Goal: Information Seeking & Learning: Learn about a topic

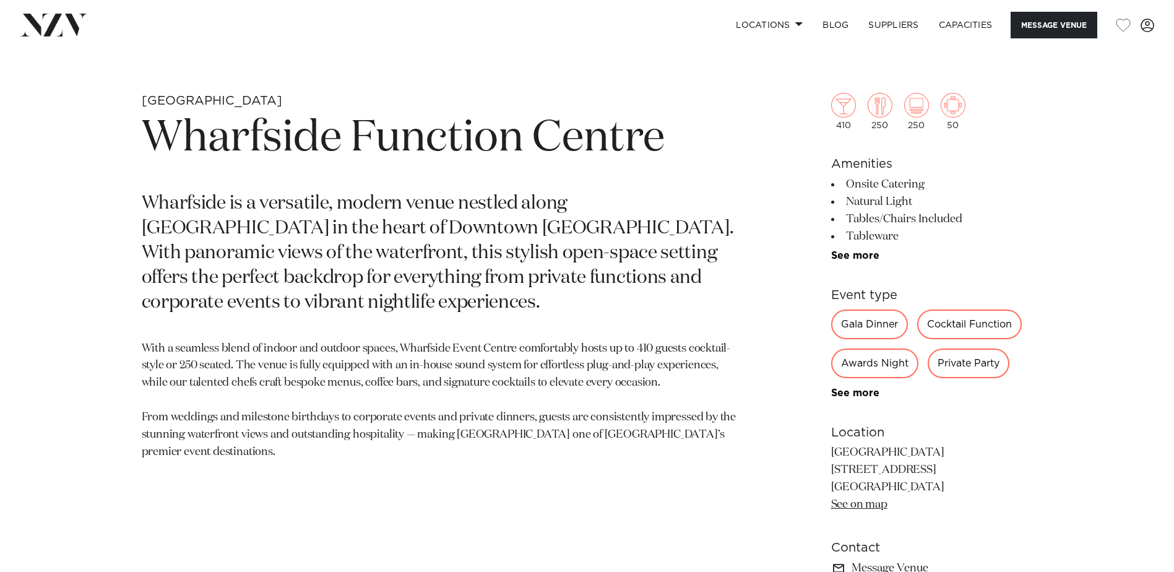
scroll to position [619, 0]
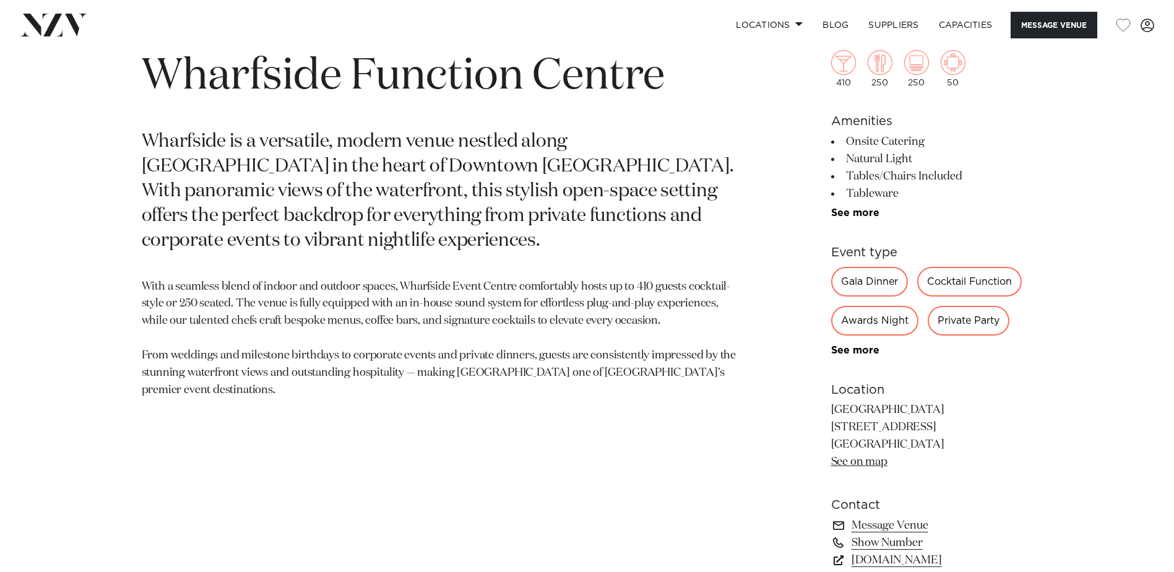
click at [975, 321] on div "Private Party" at bounding box center [969, 321] width 82 height 30
click at [948, 323] on div "Private Party" at bounding box center [969, 321] width 82 height 30
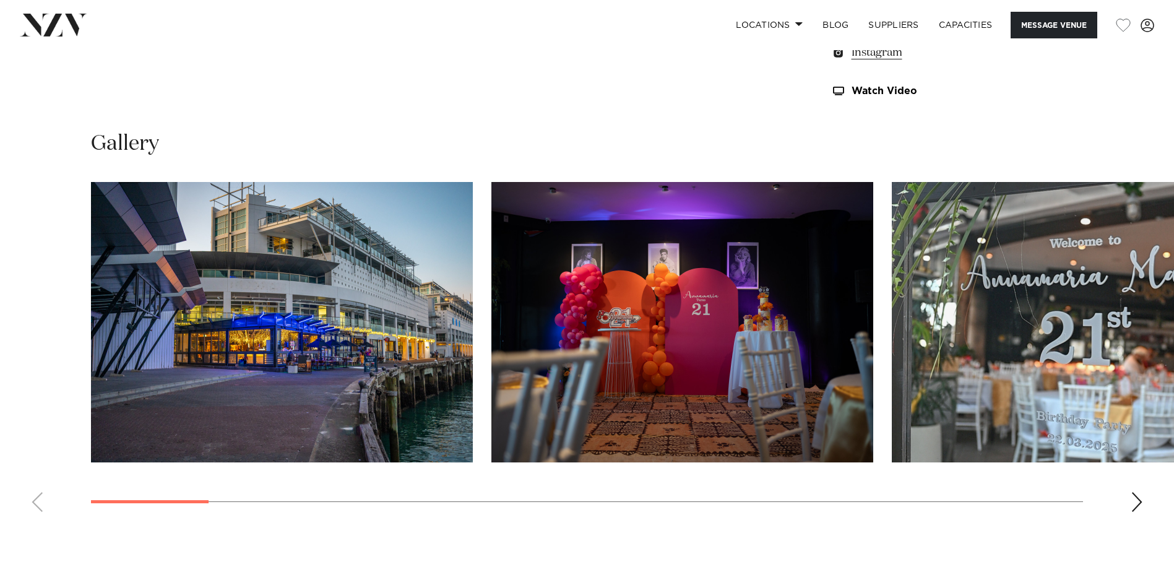
scroll to position [1176, 0]
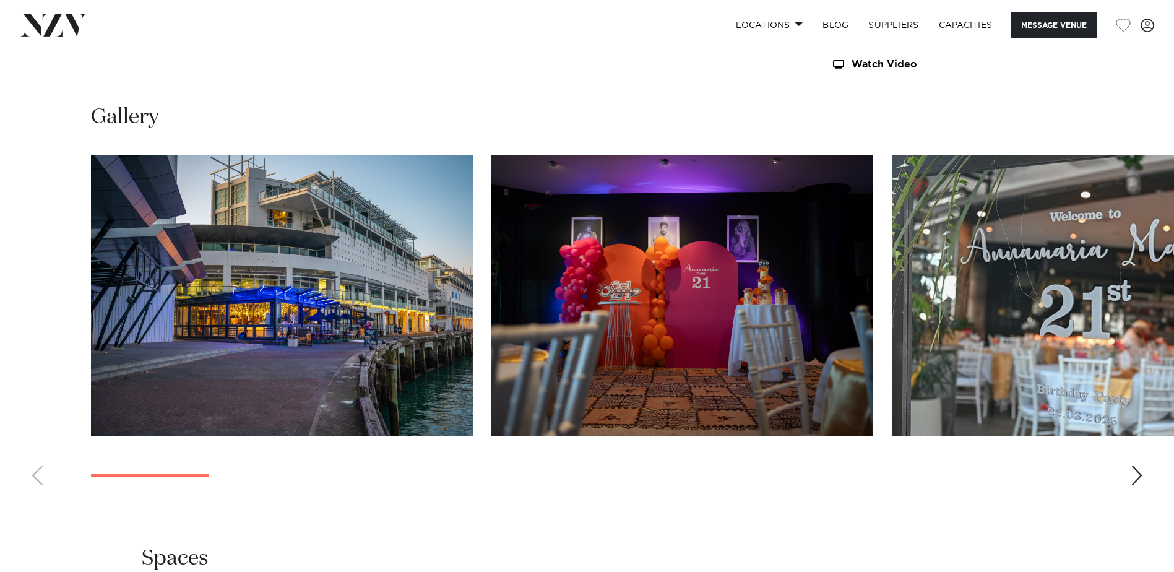
click at [1132, 472] on div "Next slide" at bounding box center [1137, 476] width 12 height 20
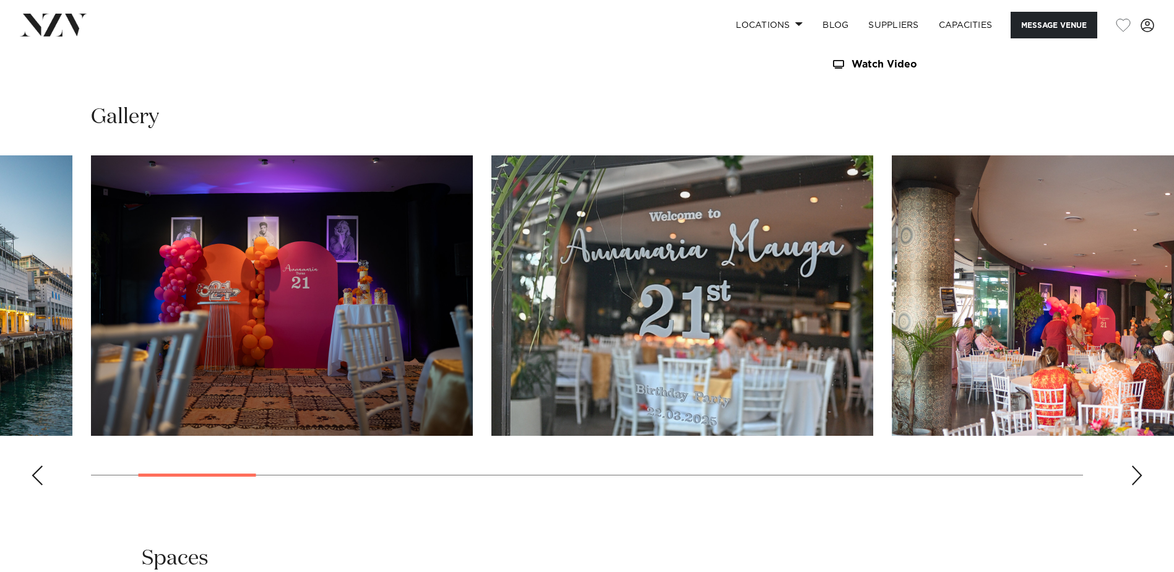
click at [1132, 472] on div "Next slide" at bounding box center [1137, 476] width 12 height 20
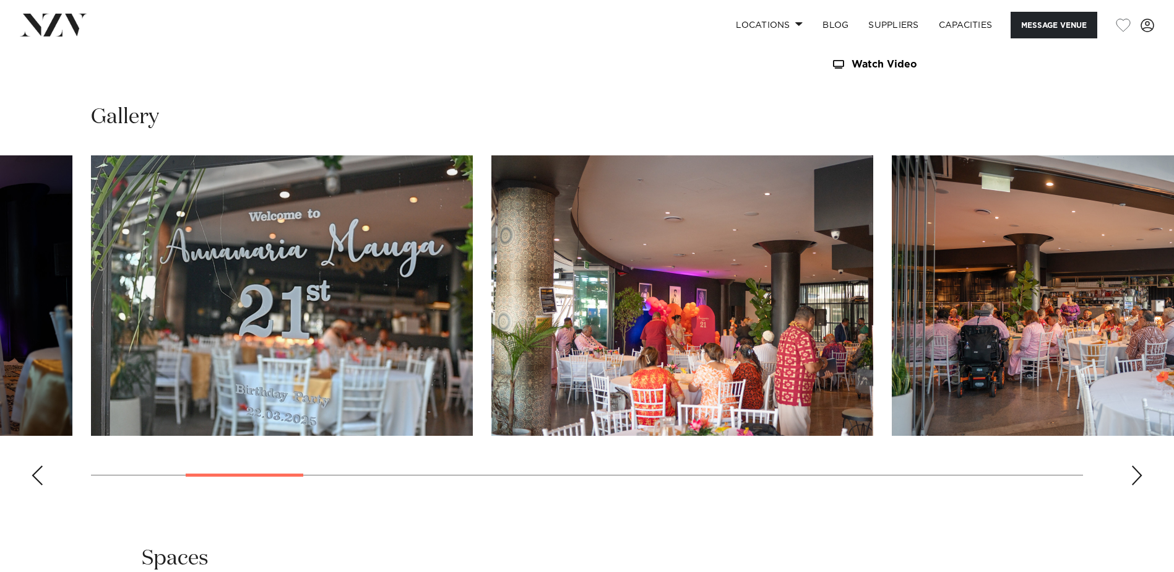
click at [1132, 472] on div "Next slide" at bounding box center [1137, 476] width 12 height 20
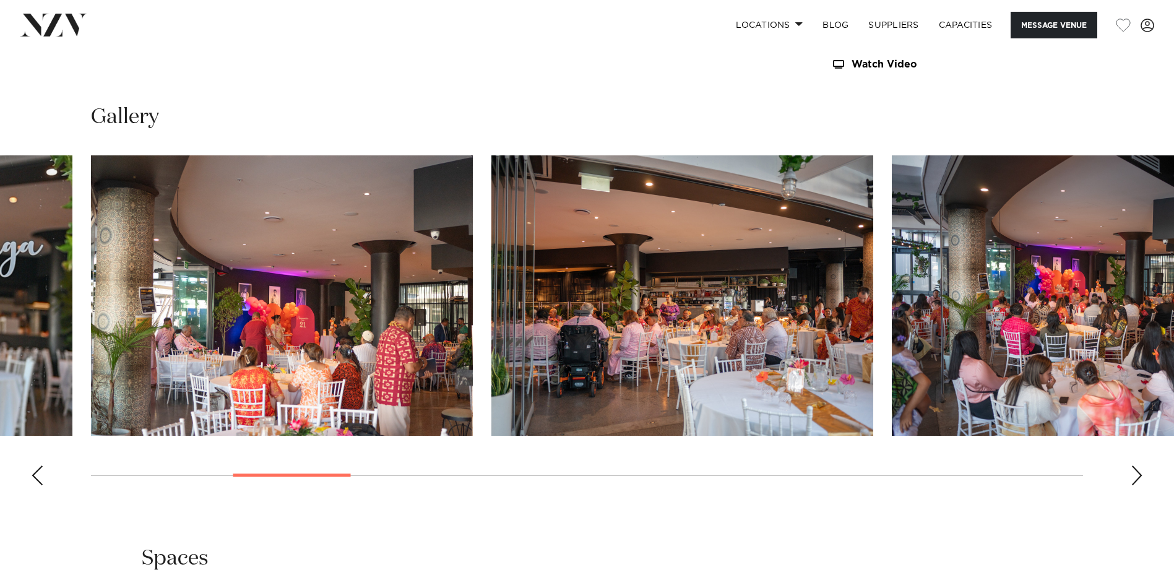
click at [1132, 472] on div "Next slide" at bounding box center [1137, 476] width 12 height 20
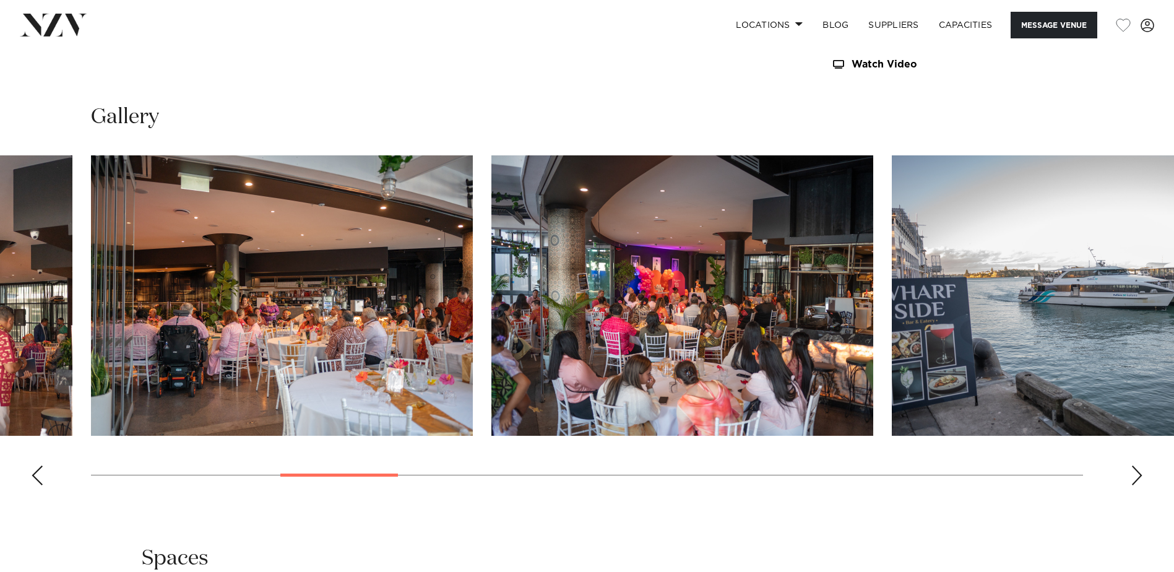
click at [1132, 472] on div "Next slide" at bounding box center [1137, 476] width 12 height 20
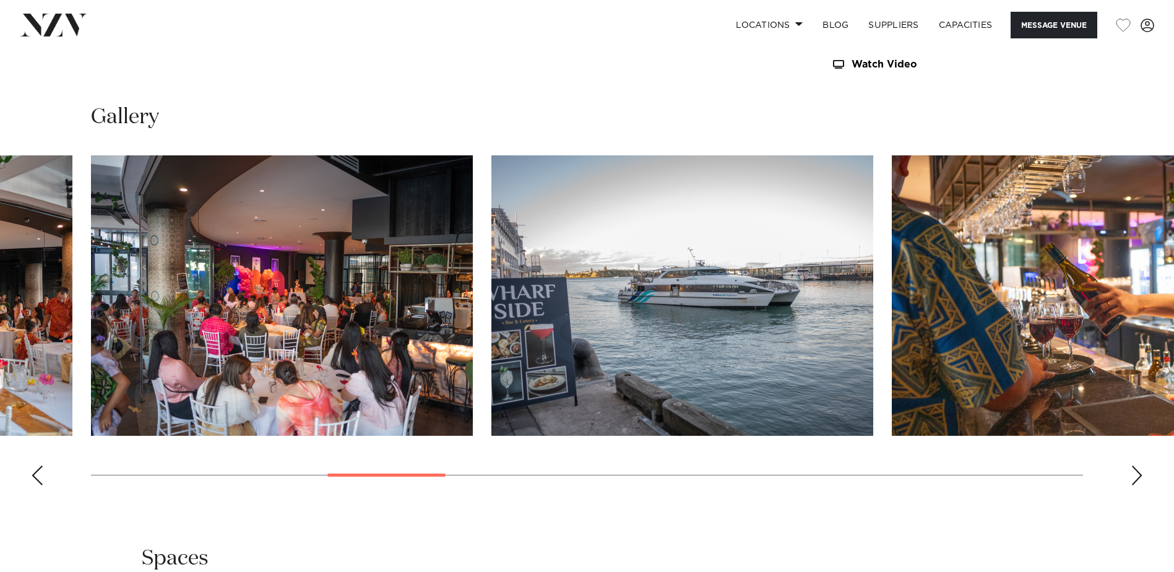
click at [1132, 472] on div "Next slide" at bounding box center [1137, 476] width 12 height 20
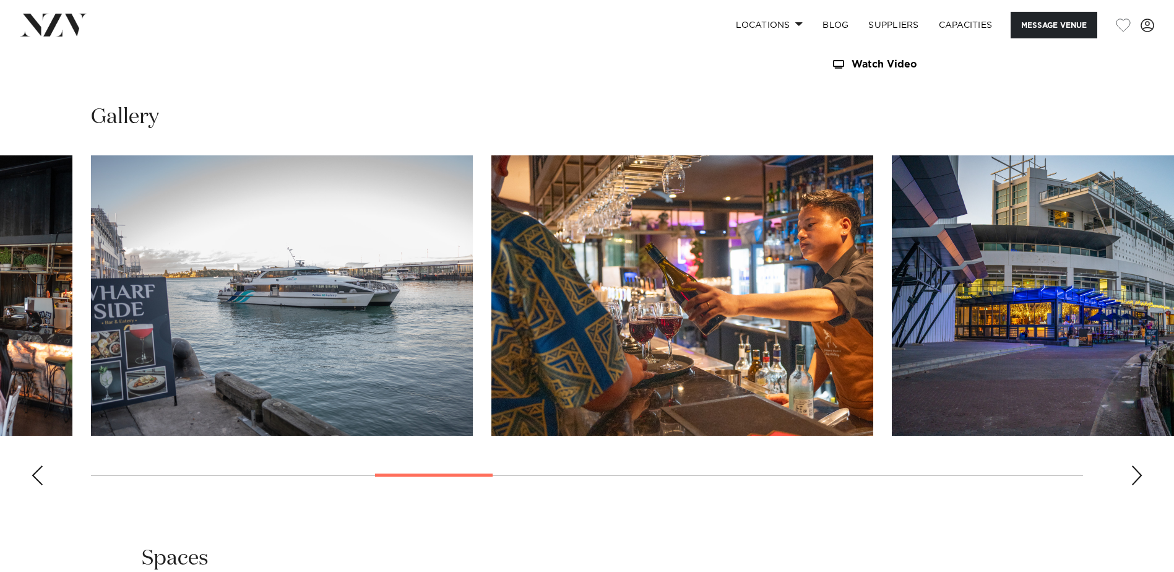
click at [1132, 472] on div "Next slide" at bounding box center [1137, 476] width 12 height 20
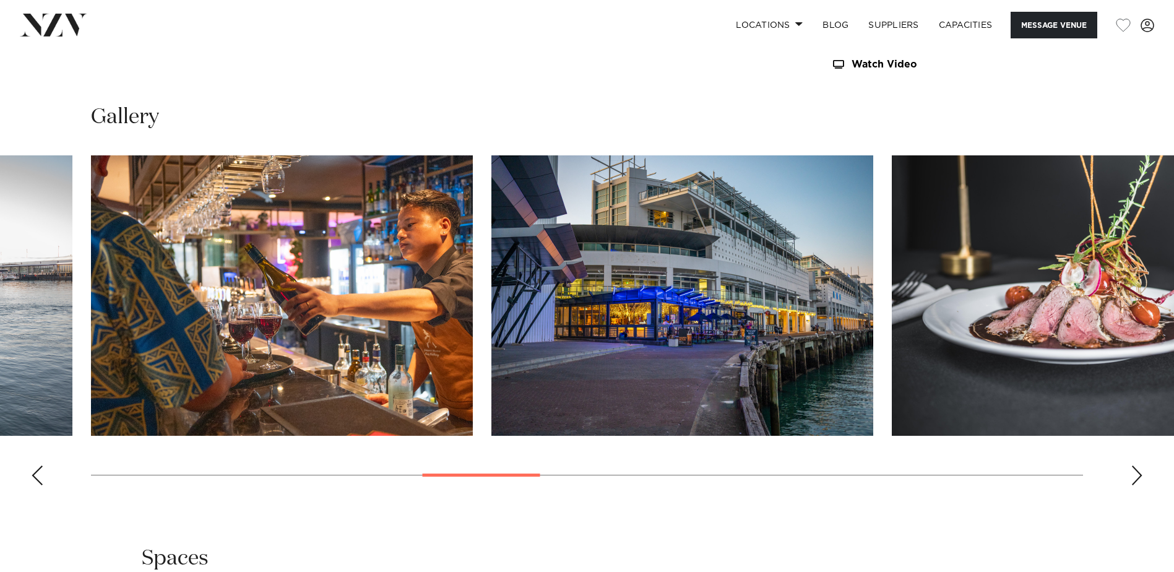
click at [1132, 472] on div "Next slide" at bounding box center [1137, 476] width 12 height 20
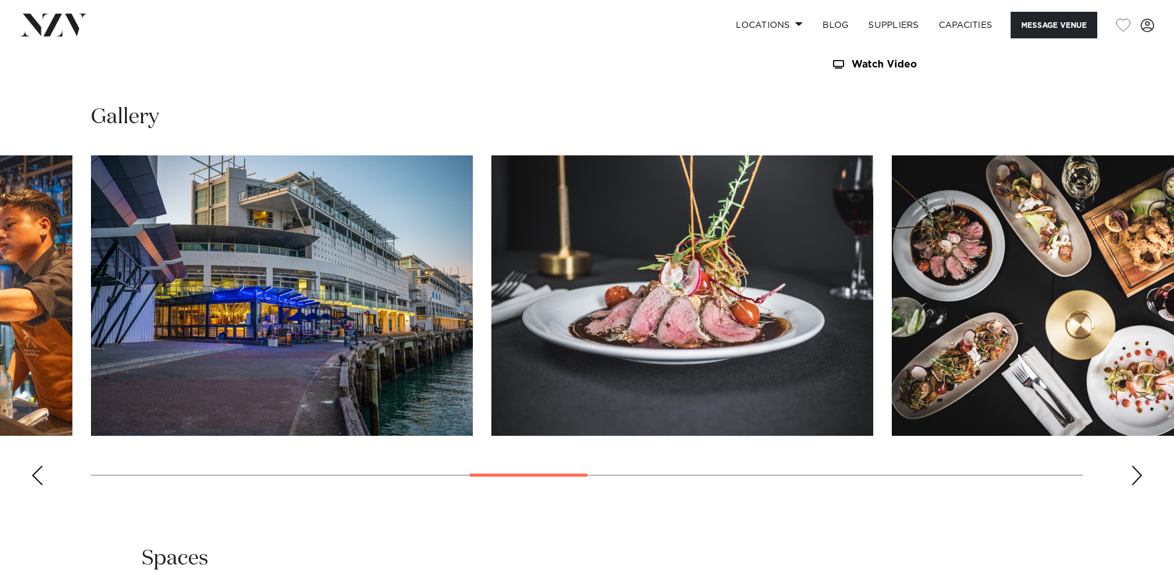
click at [1121, 472] on swiper-container at bounding box center [587, 325] width 1174 height 340
click at [1136, 474] on div "Next slide" at bounding box center [1137, 476] width 12 height 20
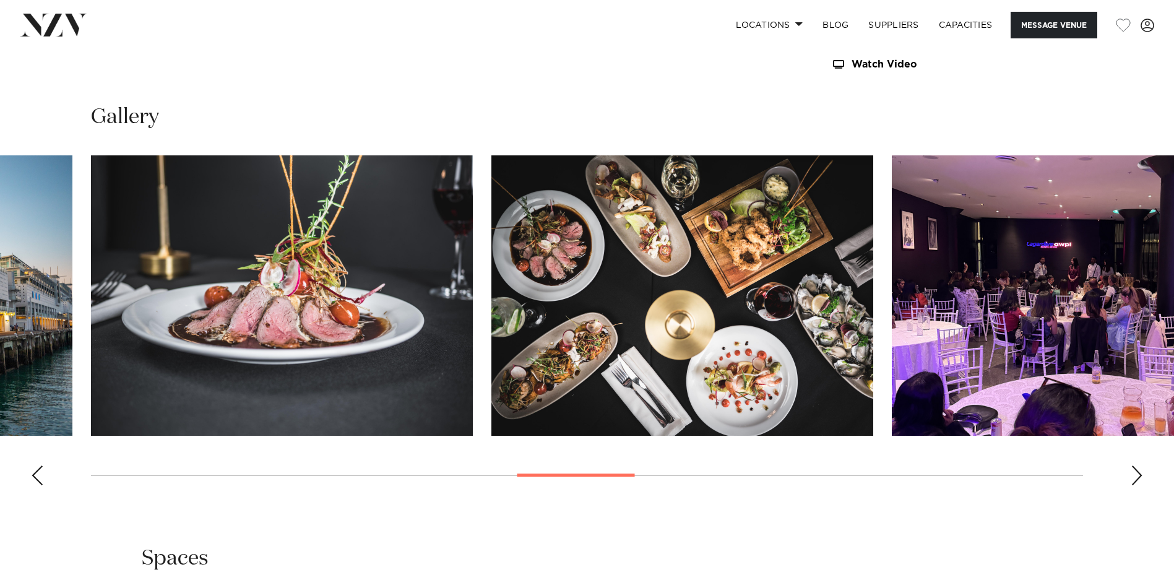
click at [1133, 471] on div "Next slide" at bounding box center [1137, 476] width 12 height 20
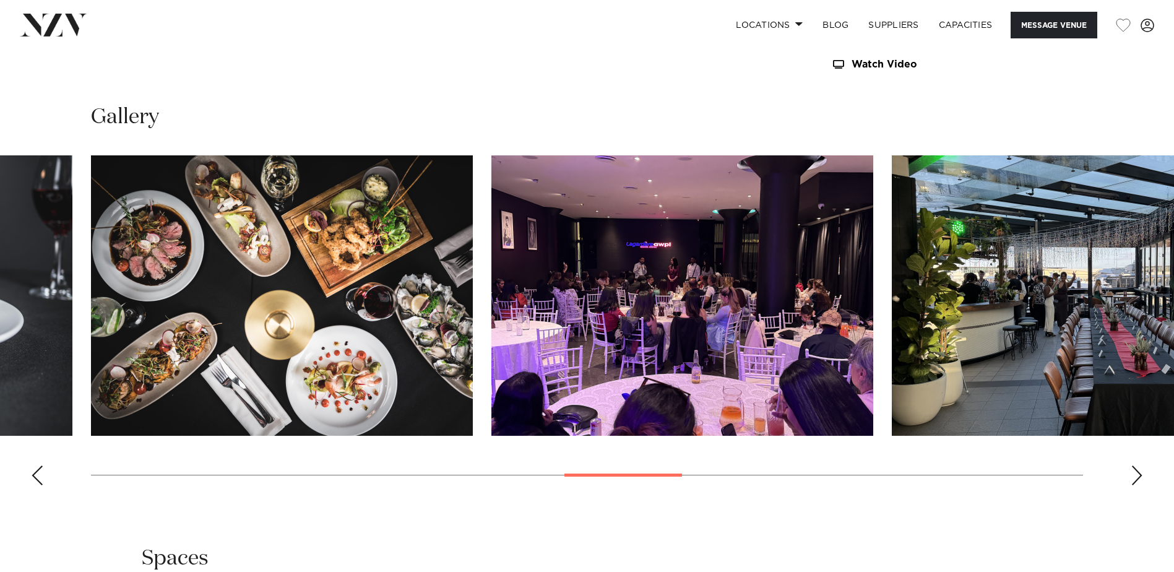
click at [1133, 471] on div "Next slide" at bounding box center [1137, 476] width 12 height 20
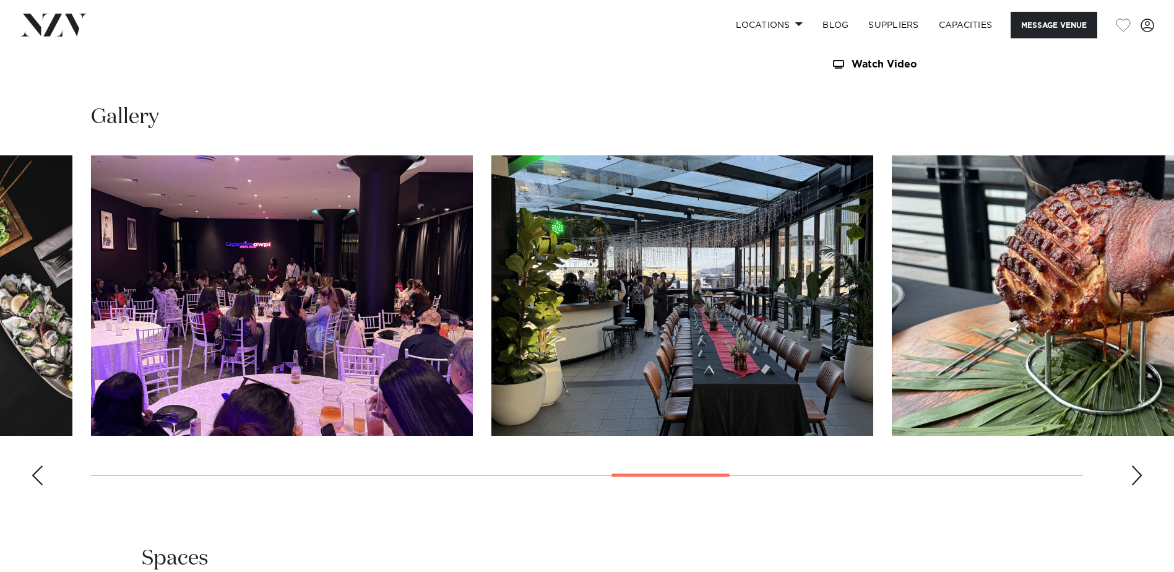
click at [1133, 471] on div "Next slide" at bounding box center [1137, 476] width 12 height 20
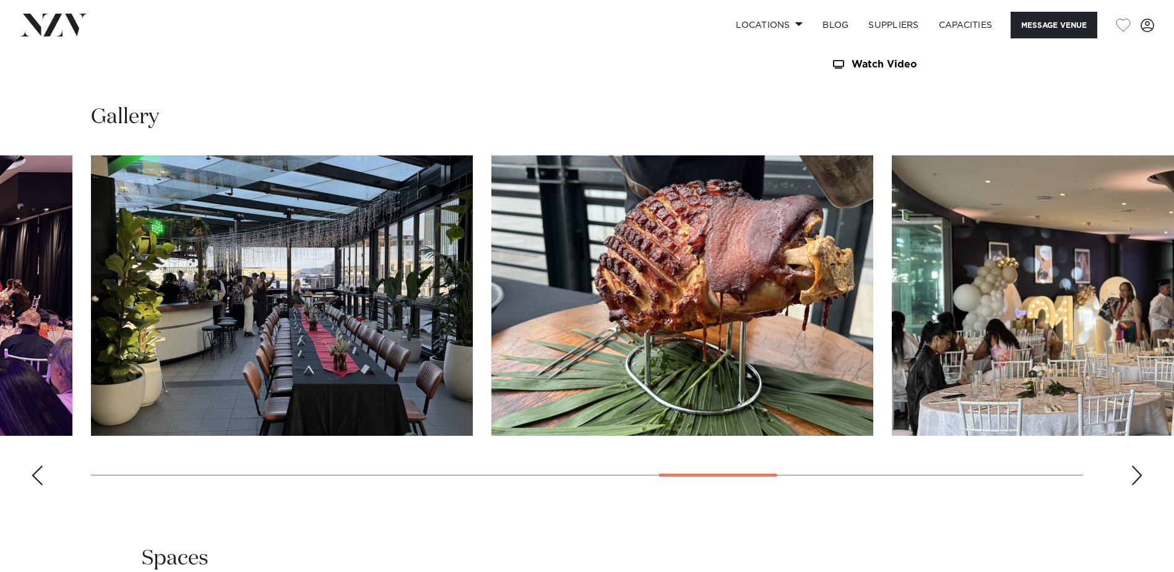
click at [1133, 471] on div "Next slide" at bounding box center [1137, 476] width 12 height 20
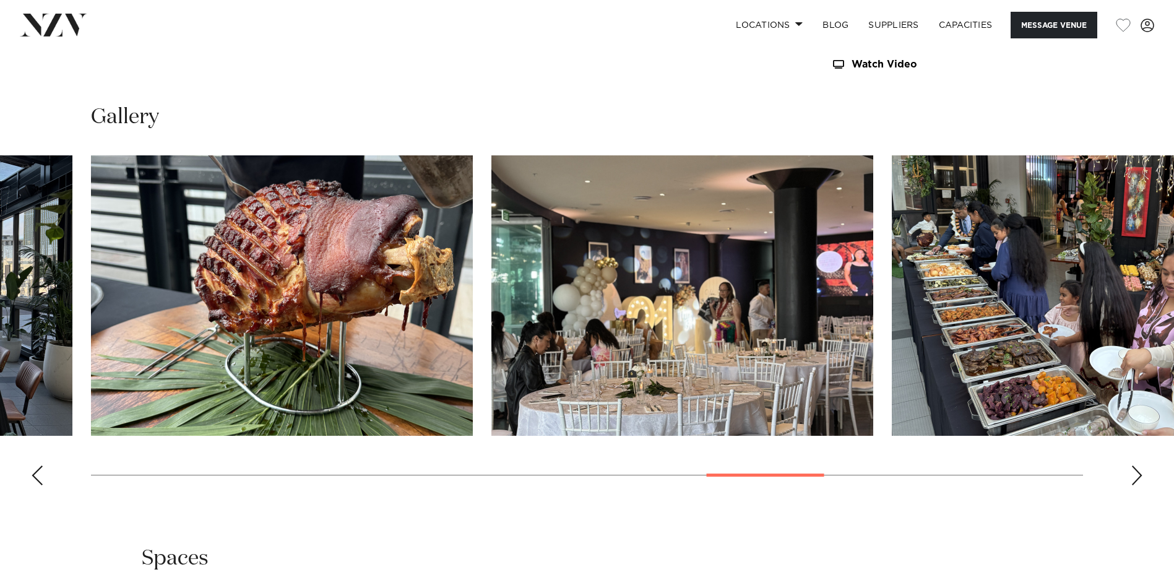
click at [1133, 471] on div "Next slide" at bounding box center [1137, 476] width 12 height 20
